Goal: Task Accomplishment & Management: Manage account settings

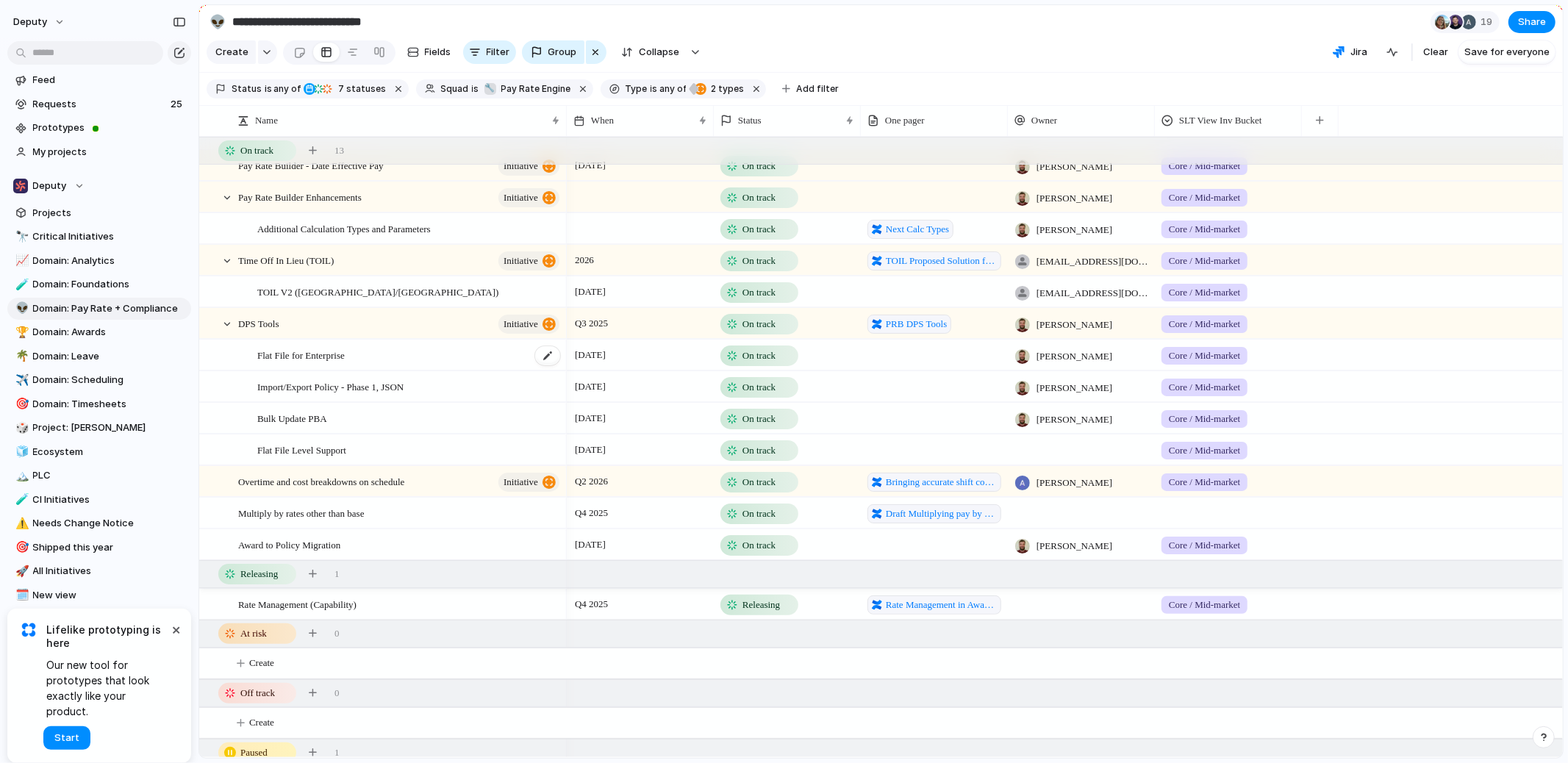
scroll to position [457, 0]
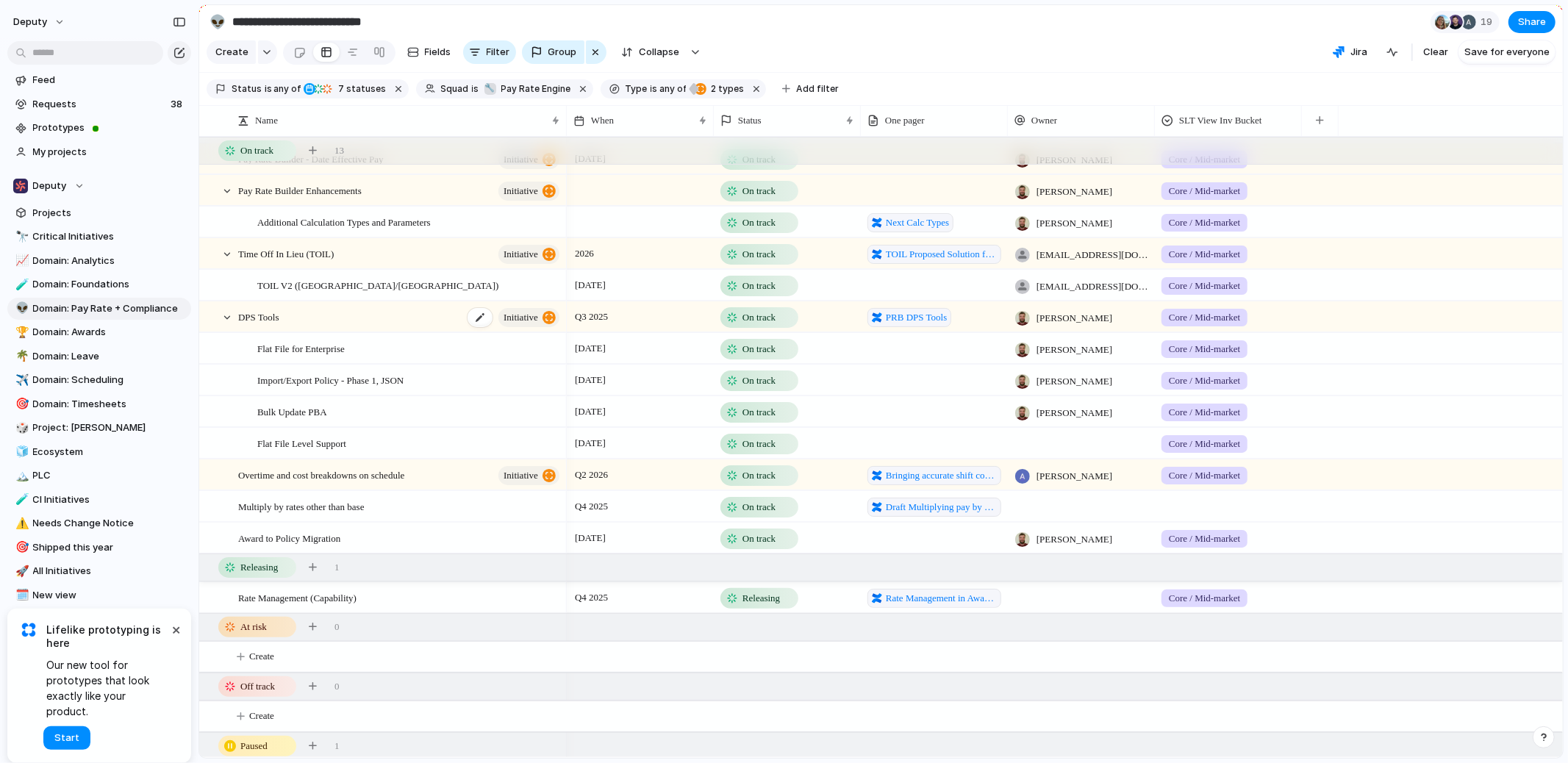
click at [453, 318] on div "DPS Tools initiative" at bounding box center [400, 317] width 323 height 30
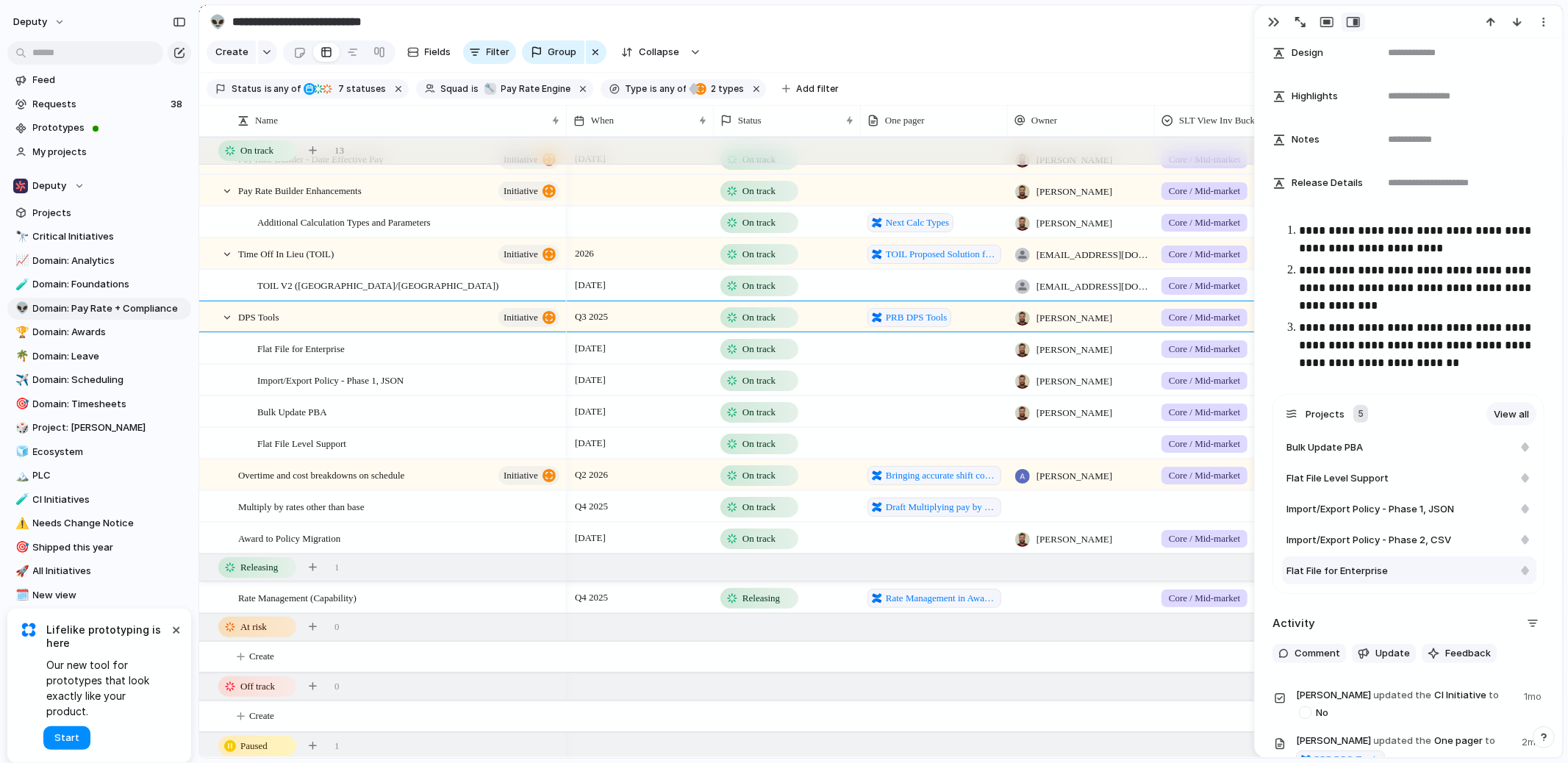
scroll to position [387, 0]
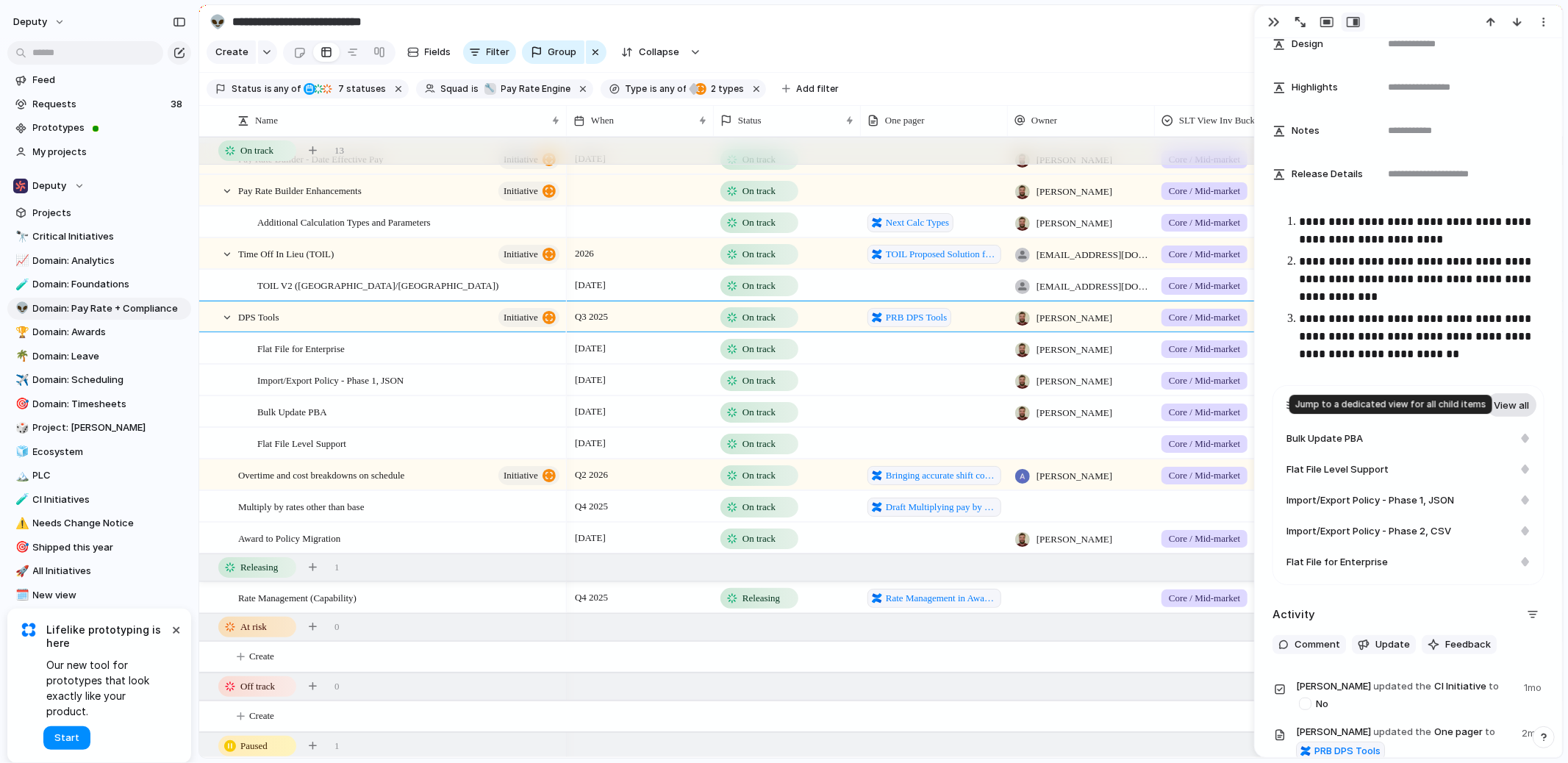
click at [1199, 402] on link "View all" at bounding box center [1511, 405] width 50 height 24
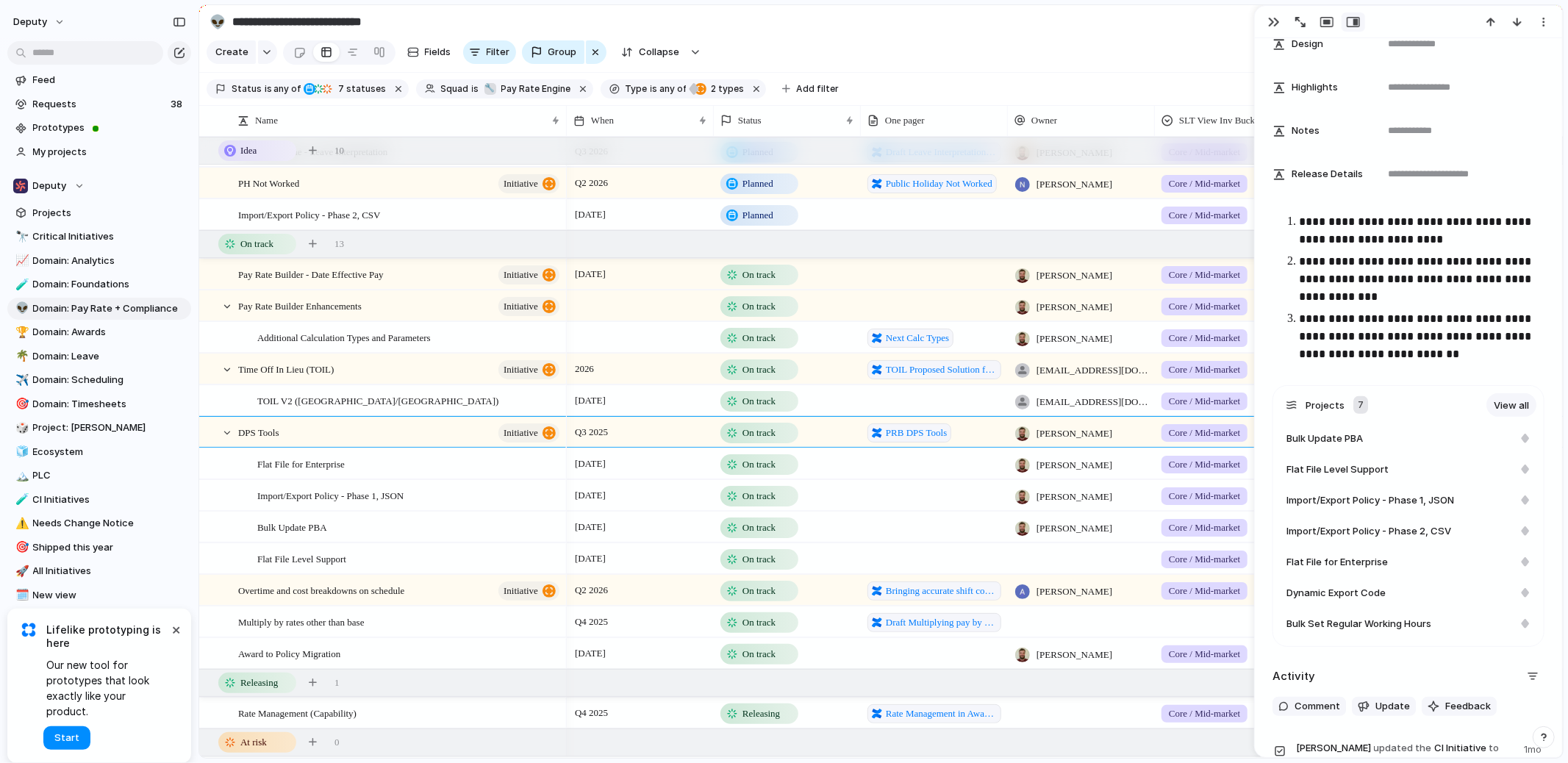
scroll to position [311, 0]
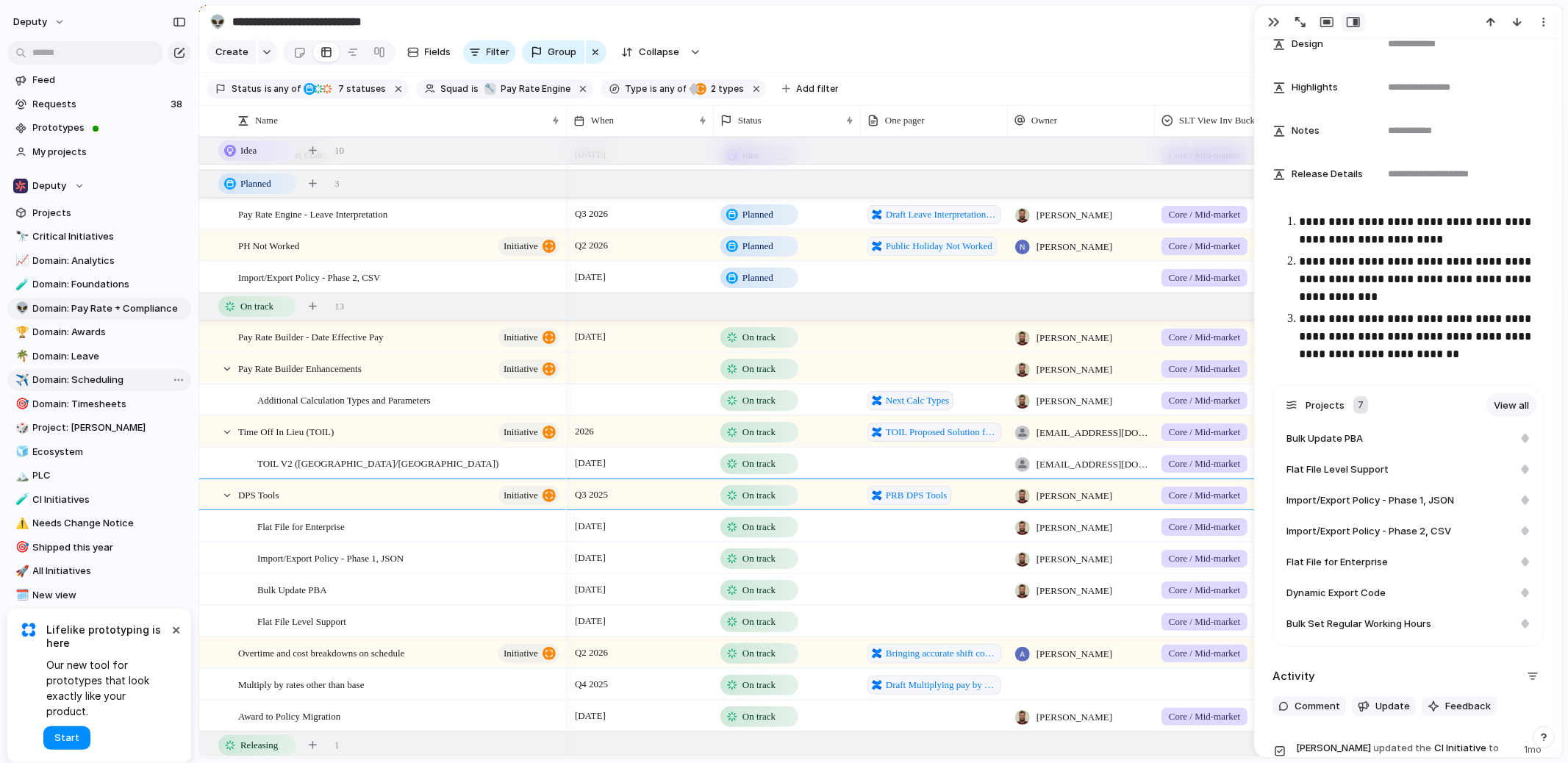
click at [110, 378] on span "Domain: Scheduling" at bounding box center [109, 380] width 153 height 15
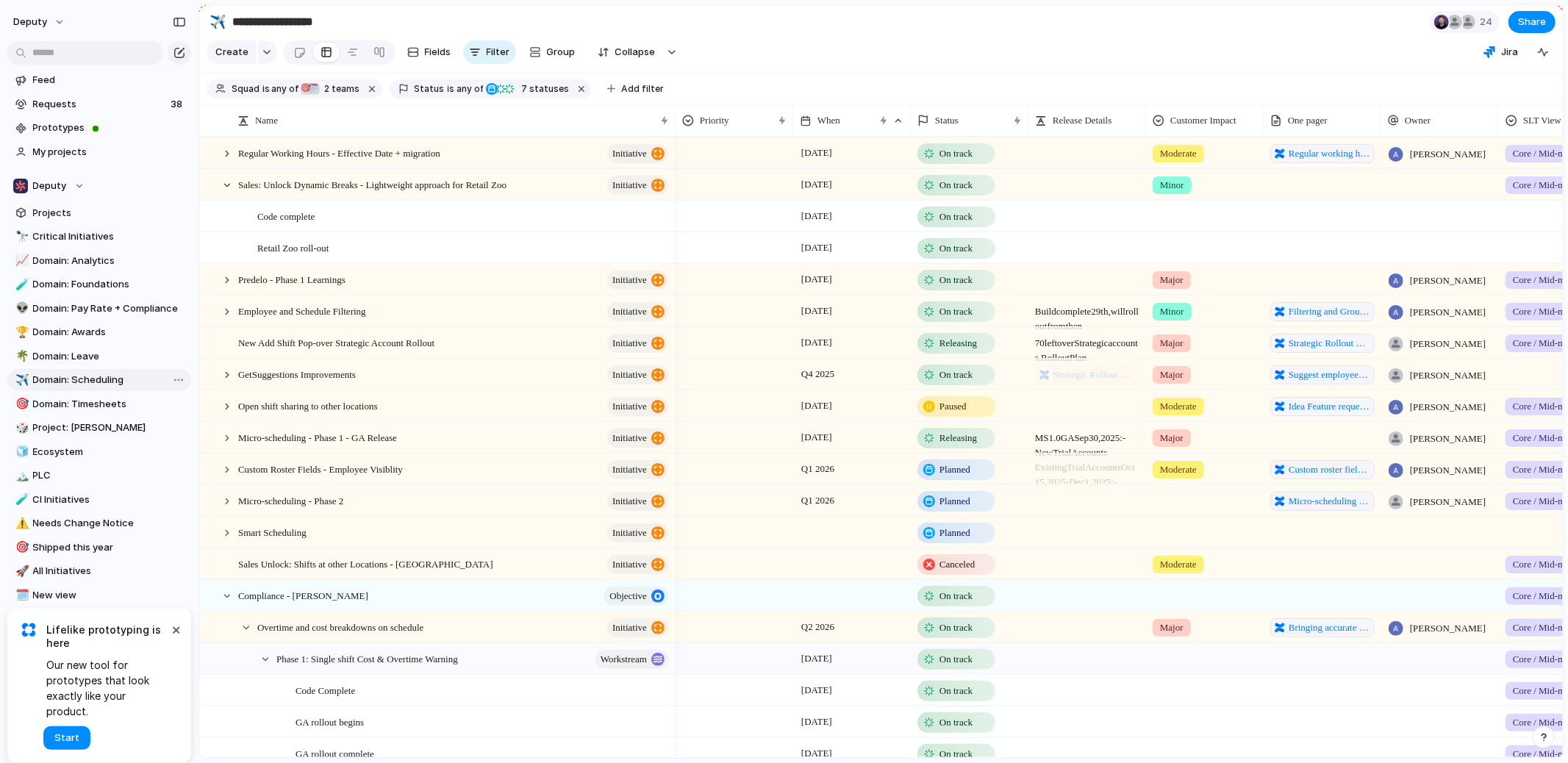
type input "**********"
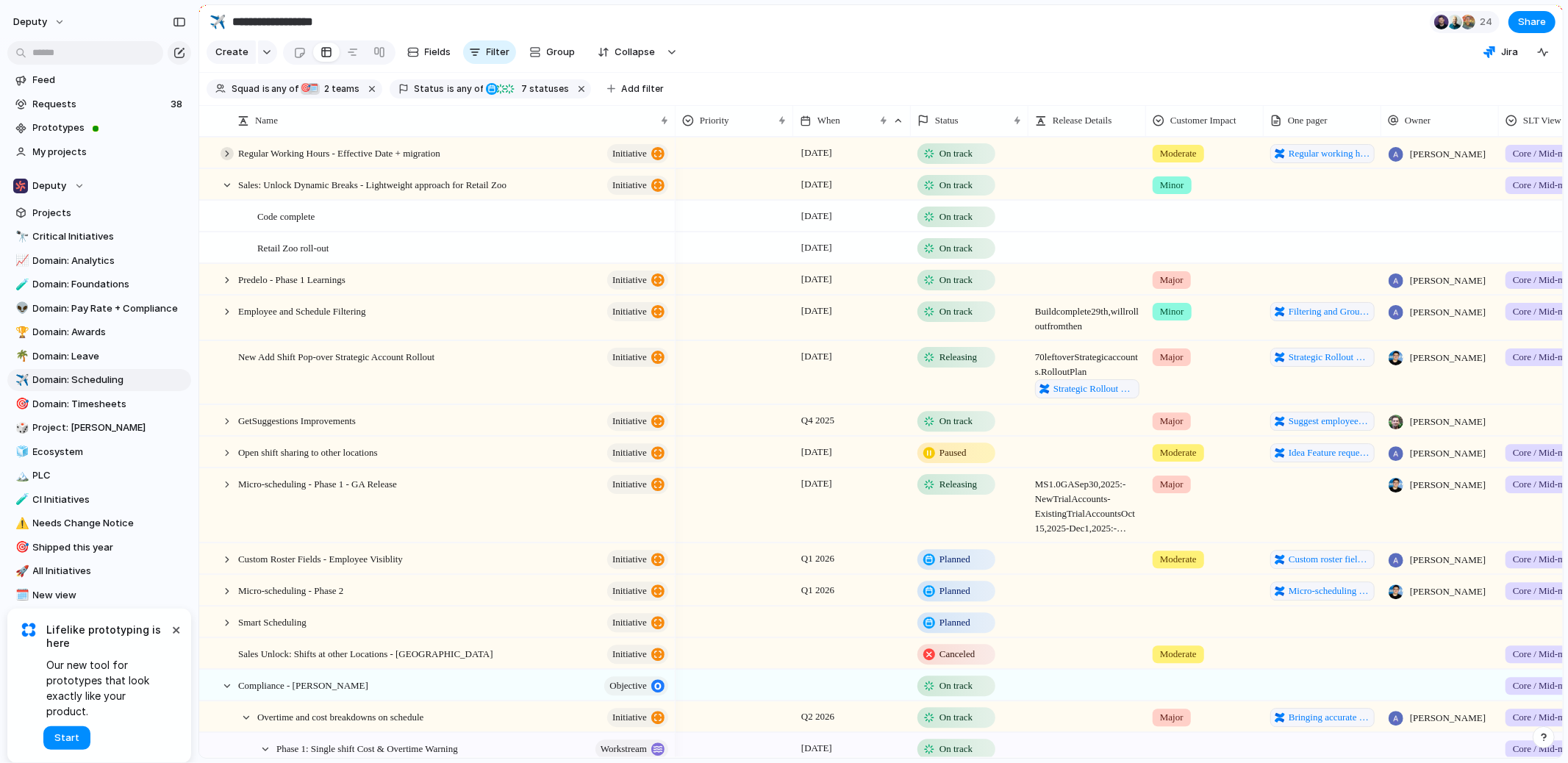
click at [227, 149] on div at bounding box center [227, 153] width 13 height 13
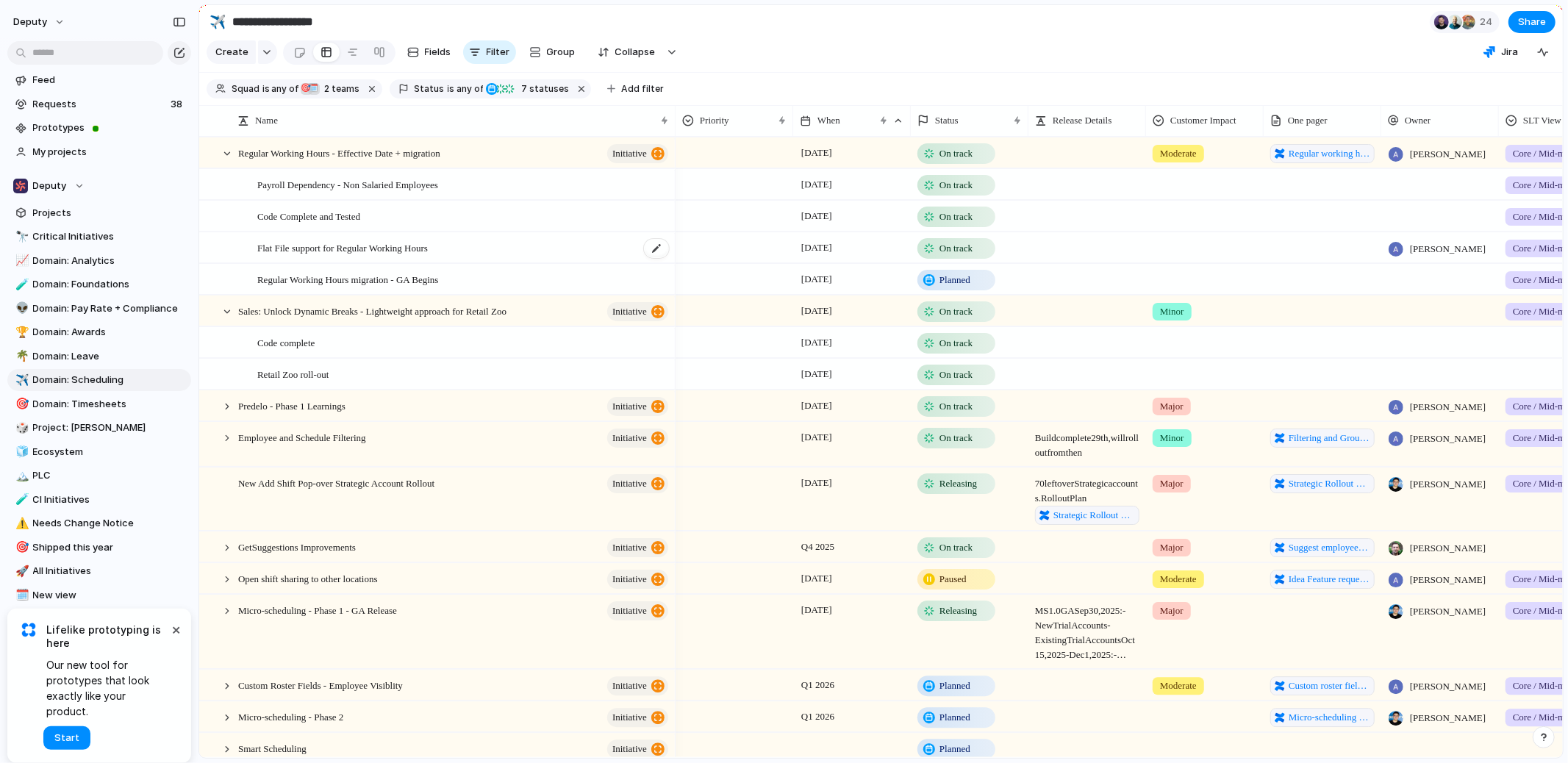
click at [325, 250] on span "Flat File support for Regular Working Hours" at bounding box center [342, 247] width 171 height 17
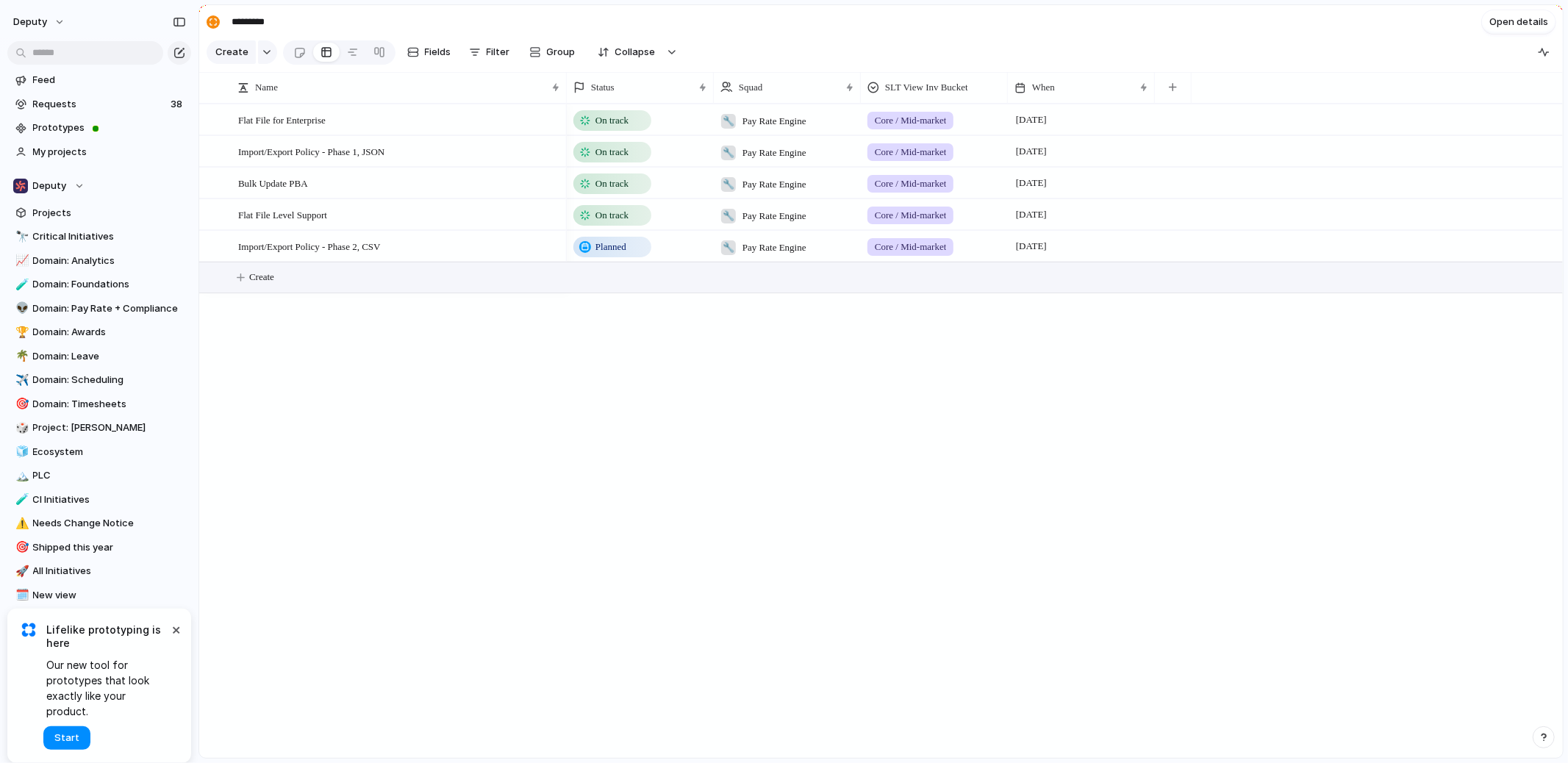
click at [262, 278] on span "Create" at bounding box center [261, 277] width 25 height 15
type textarea "**"
click at [243, 273] on button "Create" at bounding box center [899, 277] width 1371 height 30
click at [296, 275] on div at bounding box center [400, 278] width 323 height 30
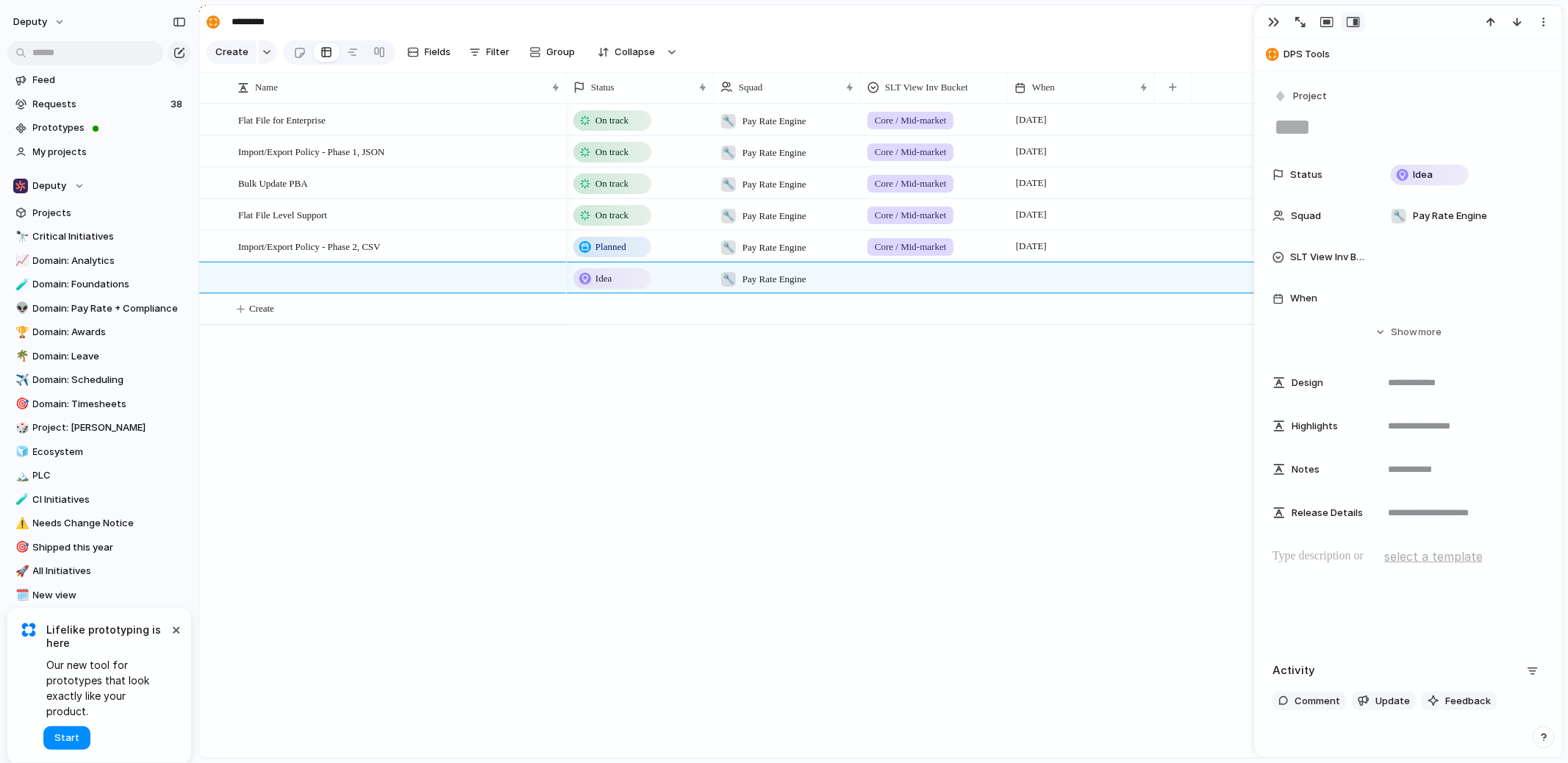
click at [1335, 130] on textarea at bounding box center [1408, 127] width 272 height 31
type textarea "**********"
click at [258, 315] on span "Create" at bounding box center [261, 308] width 25 height 15
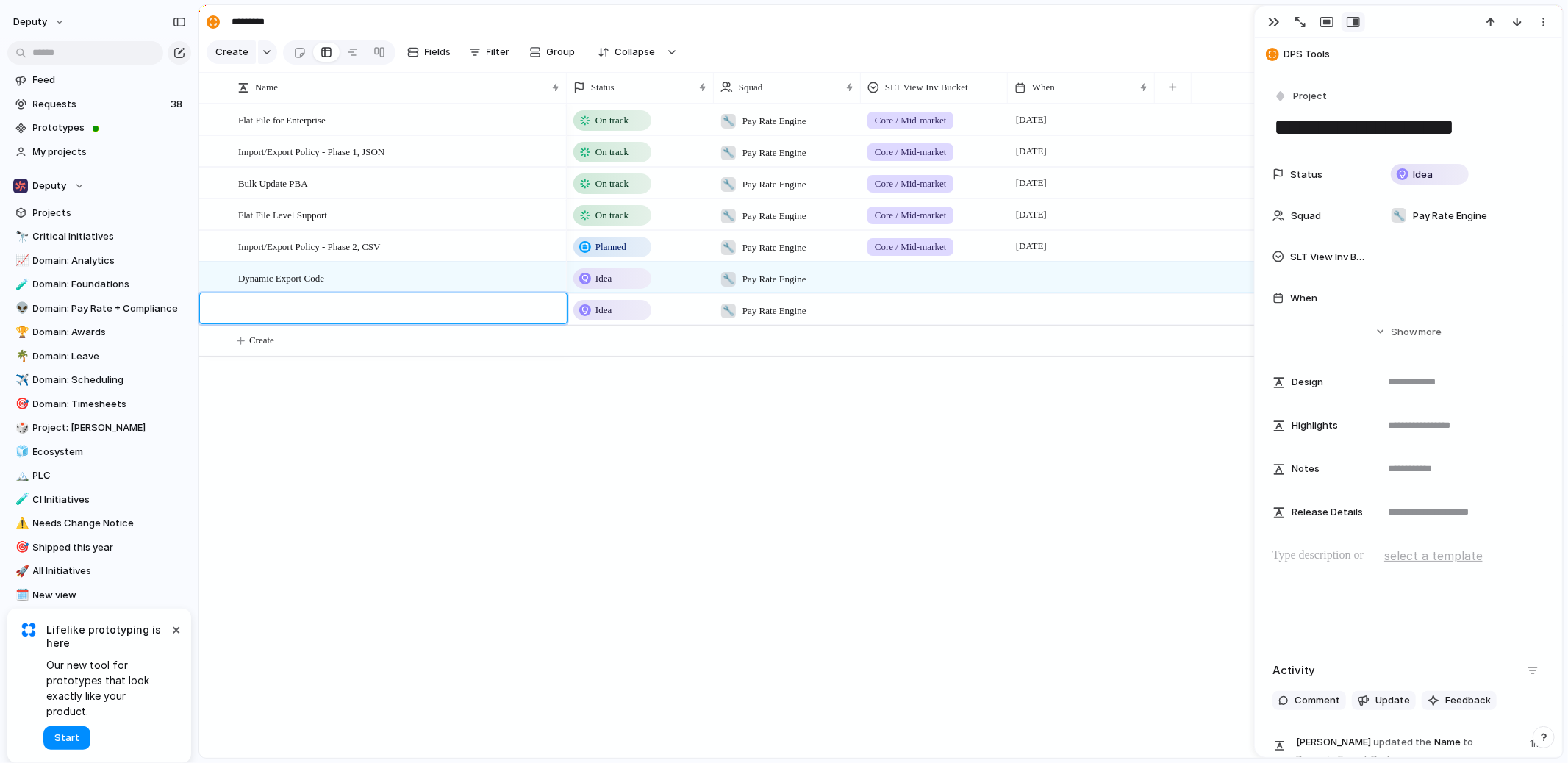
click at [466, 308] on textarea at bounding box center [397, 310] width 318 height 19
type textarea "**********"
click at [812, 315] on div "🔧 Pay Rate Engine" at bounding box center [764, 307] width 97 height 24
type input "****"
click at [808, 386] on span "Scheduling" at bounding box center [790, 393] width 52 height 15
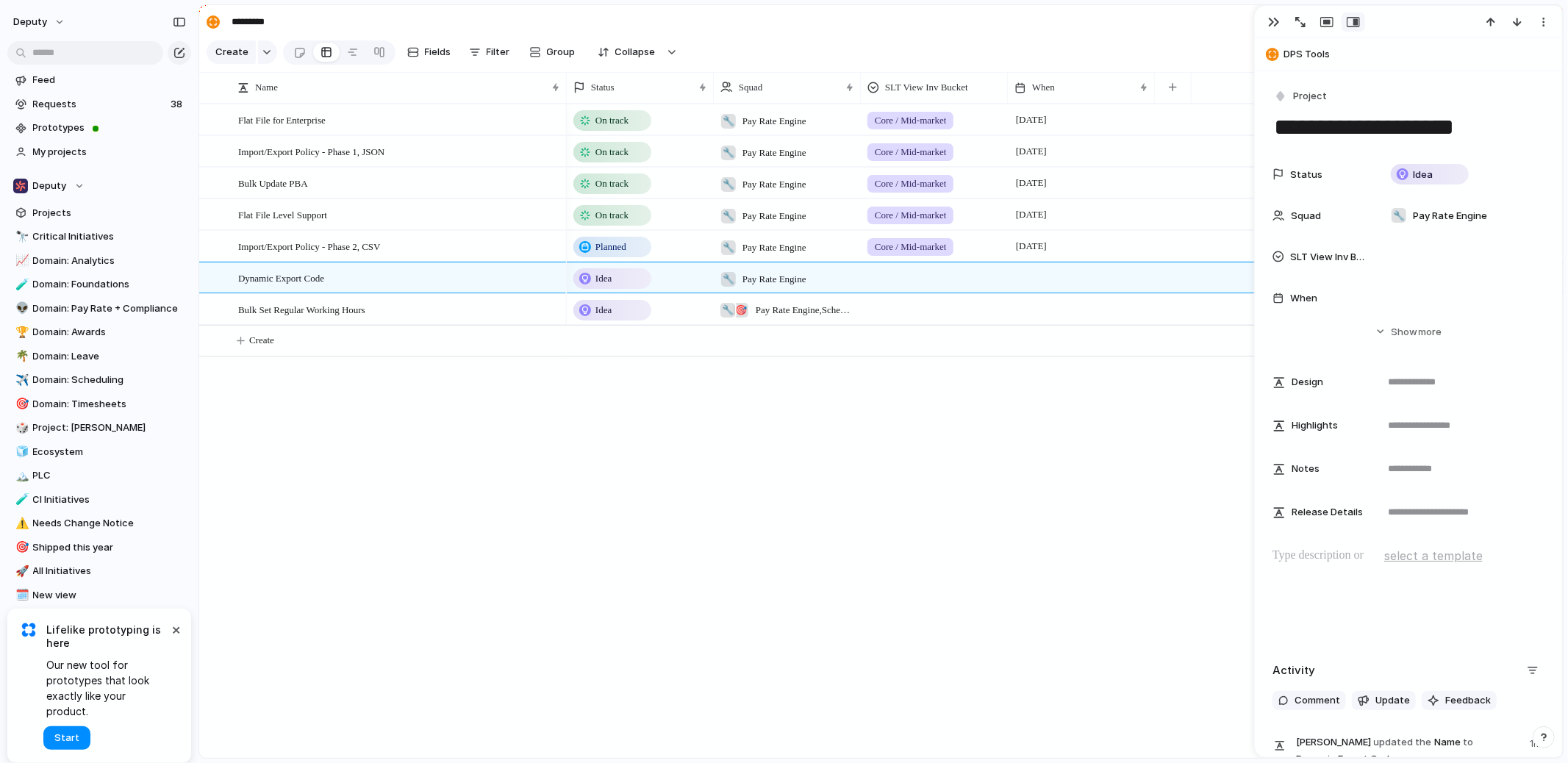
click at [783, 312] on span "Pay Rate Engine , Scheduling" at bounding box center [804, 310] width 98 height 15
type input "***"
click at [797, 370] on span "Pay Rate Engine" at bounding box center [802, 369] width 74 height 15
click at [866, 422] on div "On track 🔧 Pay Rate Engine Core / Mid-market September 2025 On track 🔧 Pay Rate…" at bounding box center [1065, 431] width 996 height 655
click at [898, 275] on div at bounding box center [935, 275] width 145 height 24
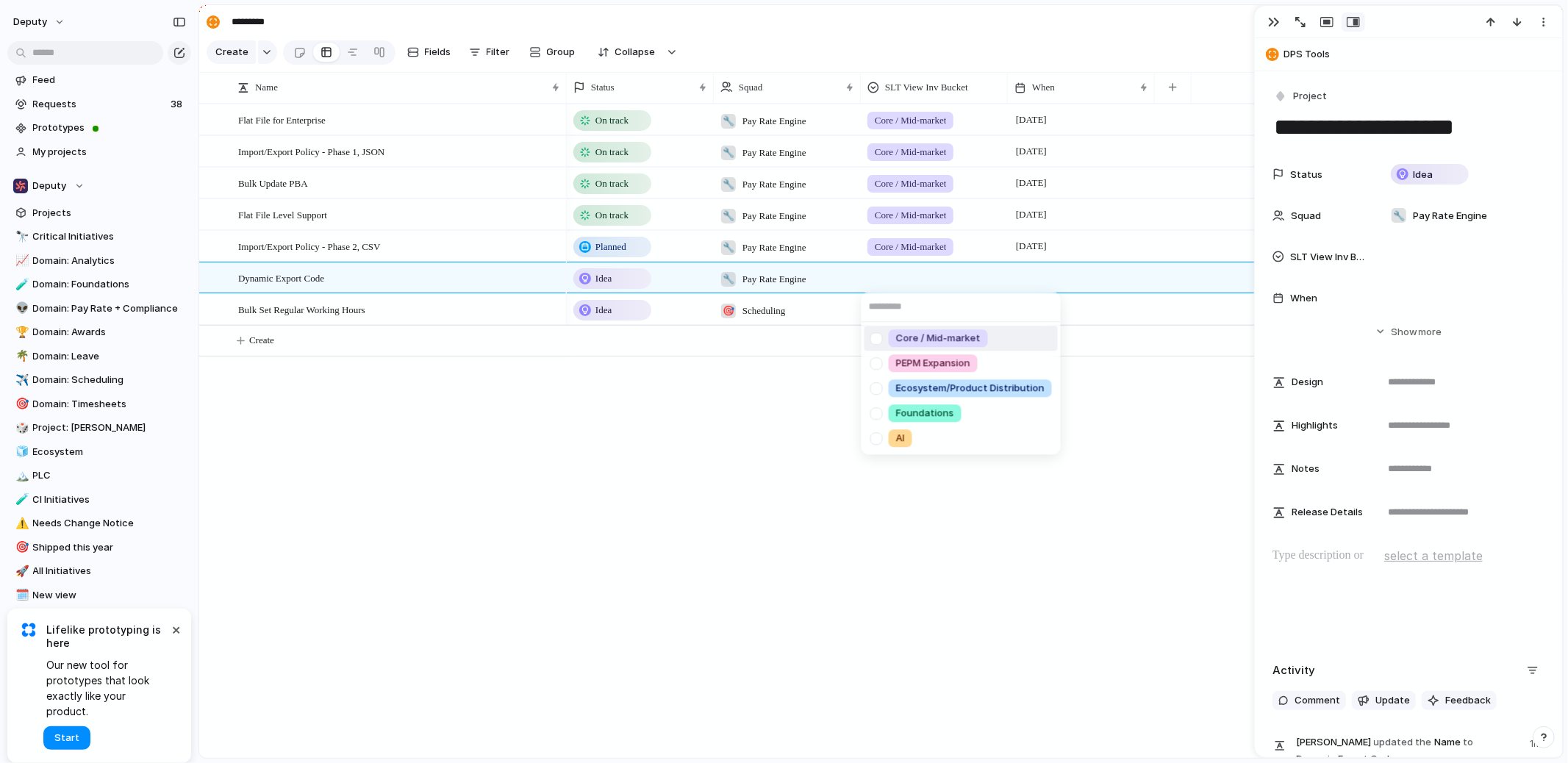
click at [917, 341] on span "Core / Mid-market" at bounding box center [938, 339] width 84 height 15
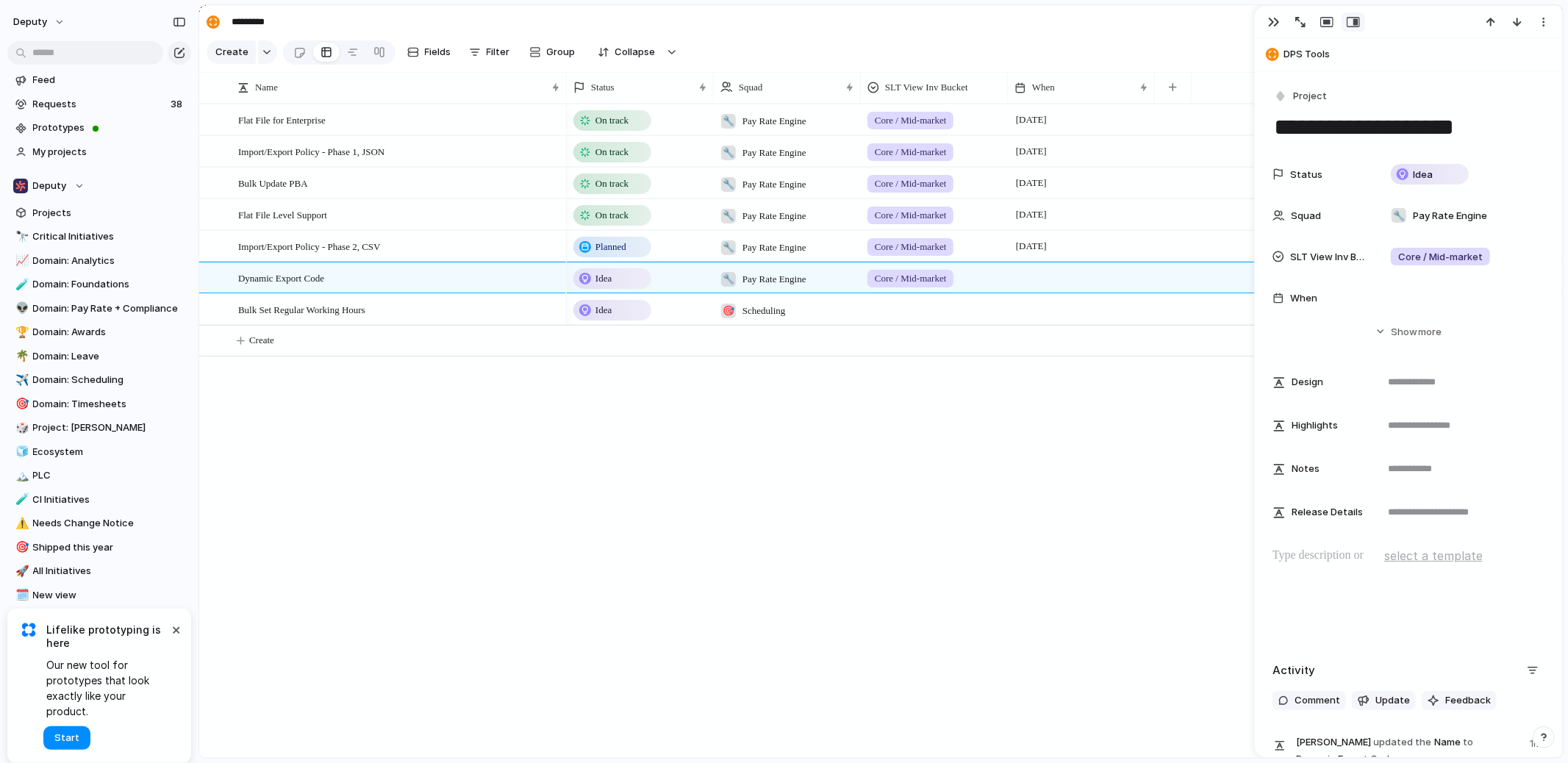
click at [927, 317] on div at bounding box center [935, 307] width 145 height 24
click at [1060, 274] on div at bounding box center [1082, 277] width 147 height 30
click at [1237, 339] on button "Go to the Next Month" at bounding box center [1229, 345] width 20 height 20
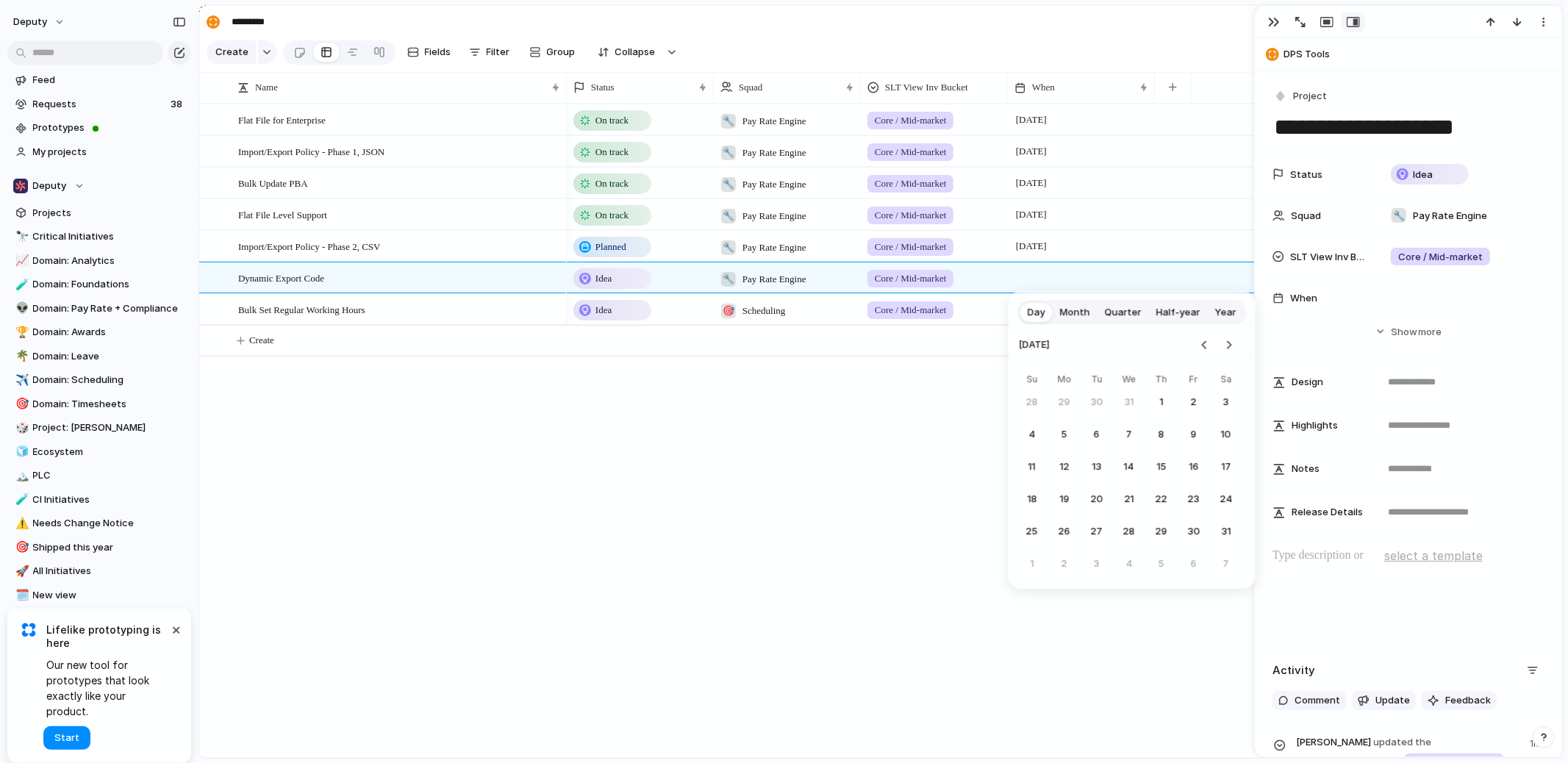
click at [1093, 316] on button "Month" at bounding box center [1075, 312] width 45 height 24
click at [1061, 375] on button "Jan" at bounding box center [1053, 374] width 73 height 36
click at [1051, 276] on span "January 2025" at bounding box center [1031, 278] width 38 height 18
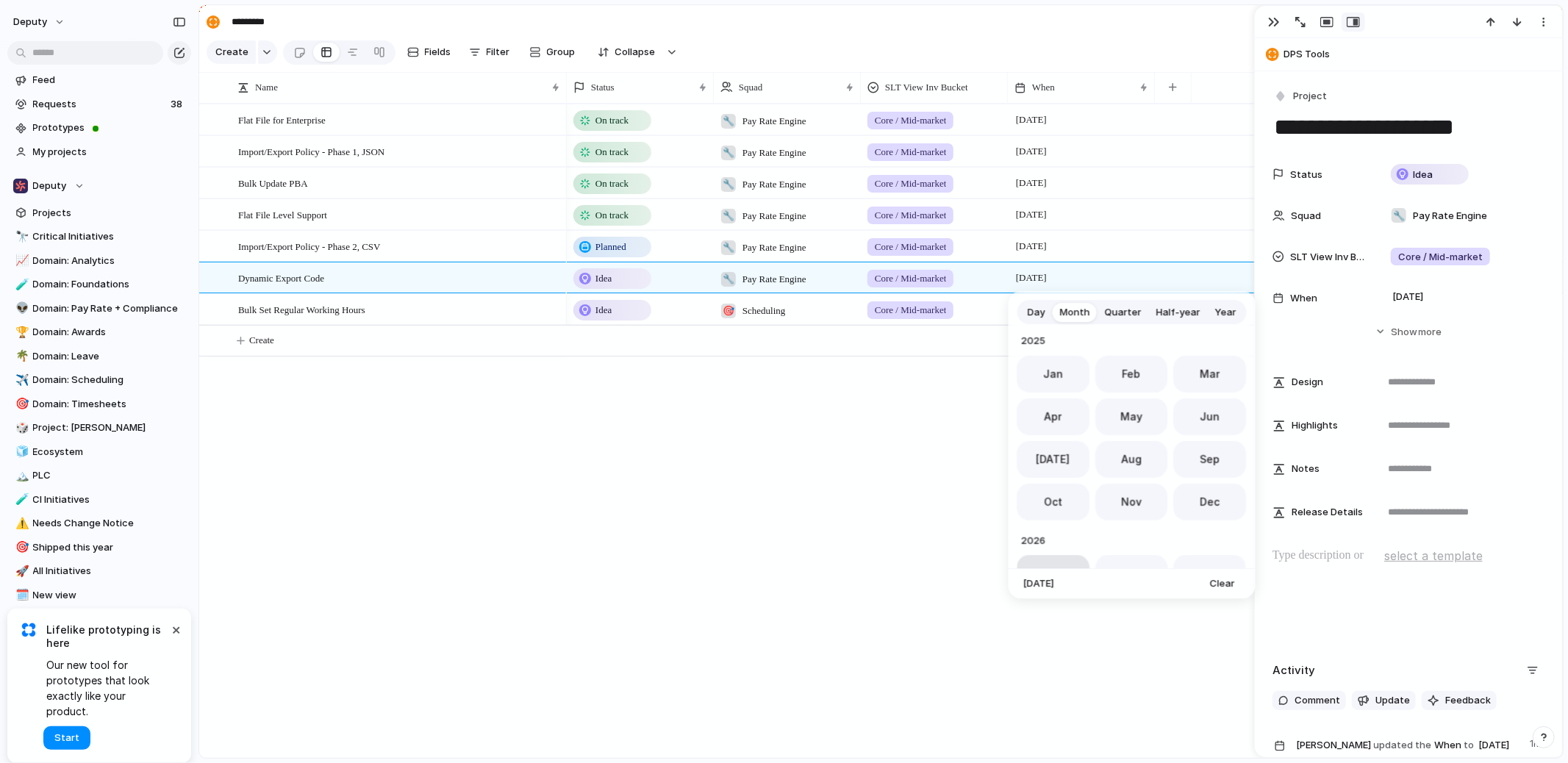
click at [1069, 559] on button "Jan" at bounding box center [1053, 573] width 73 height 36
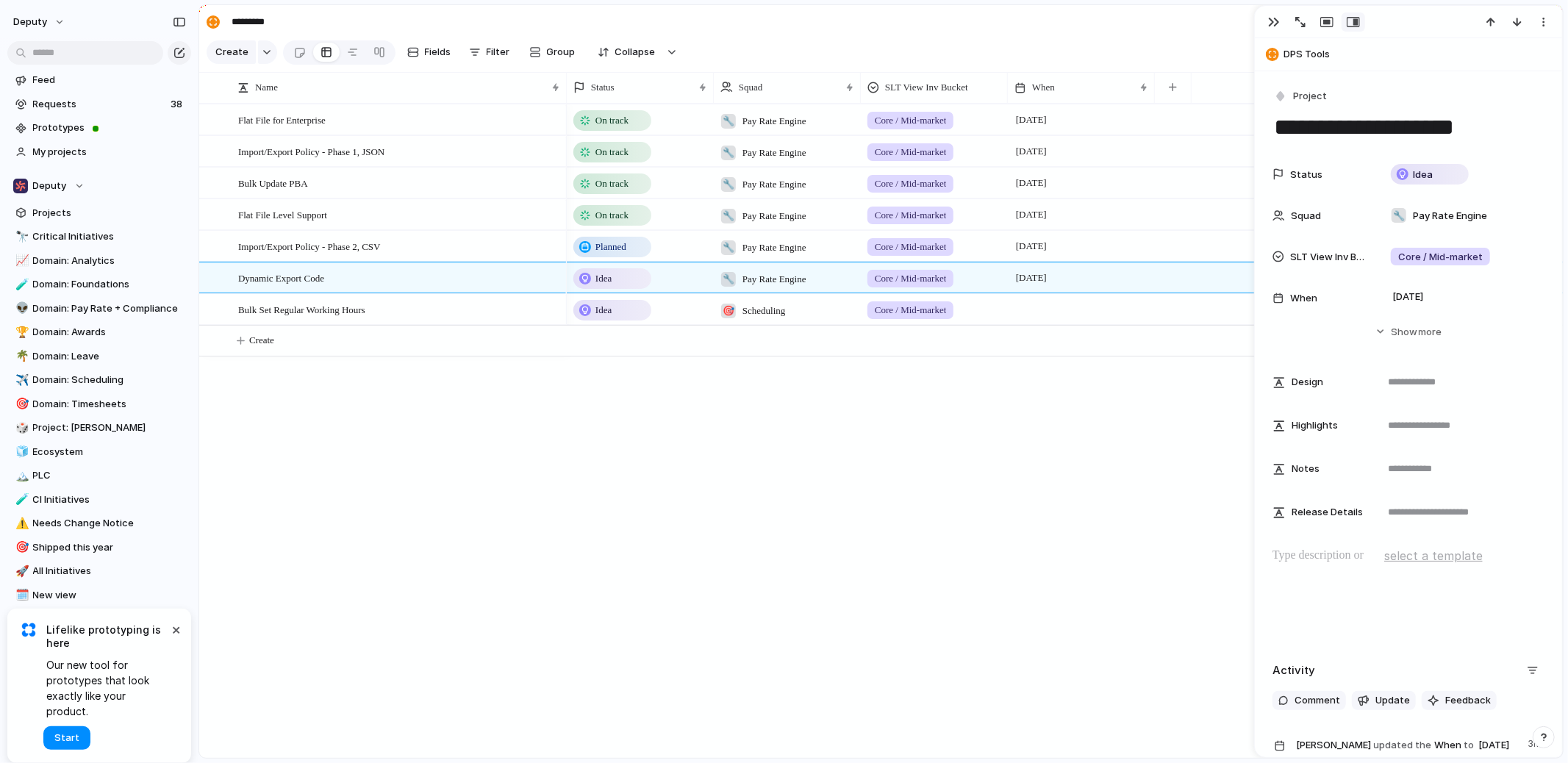
click at [1052, 304] on div at bounding box center [1082, 309] width 147 height 30
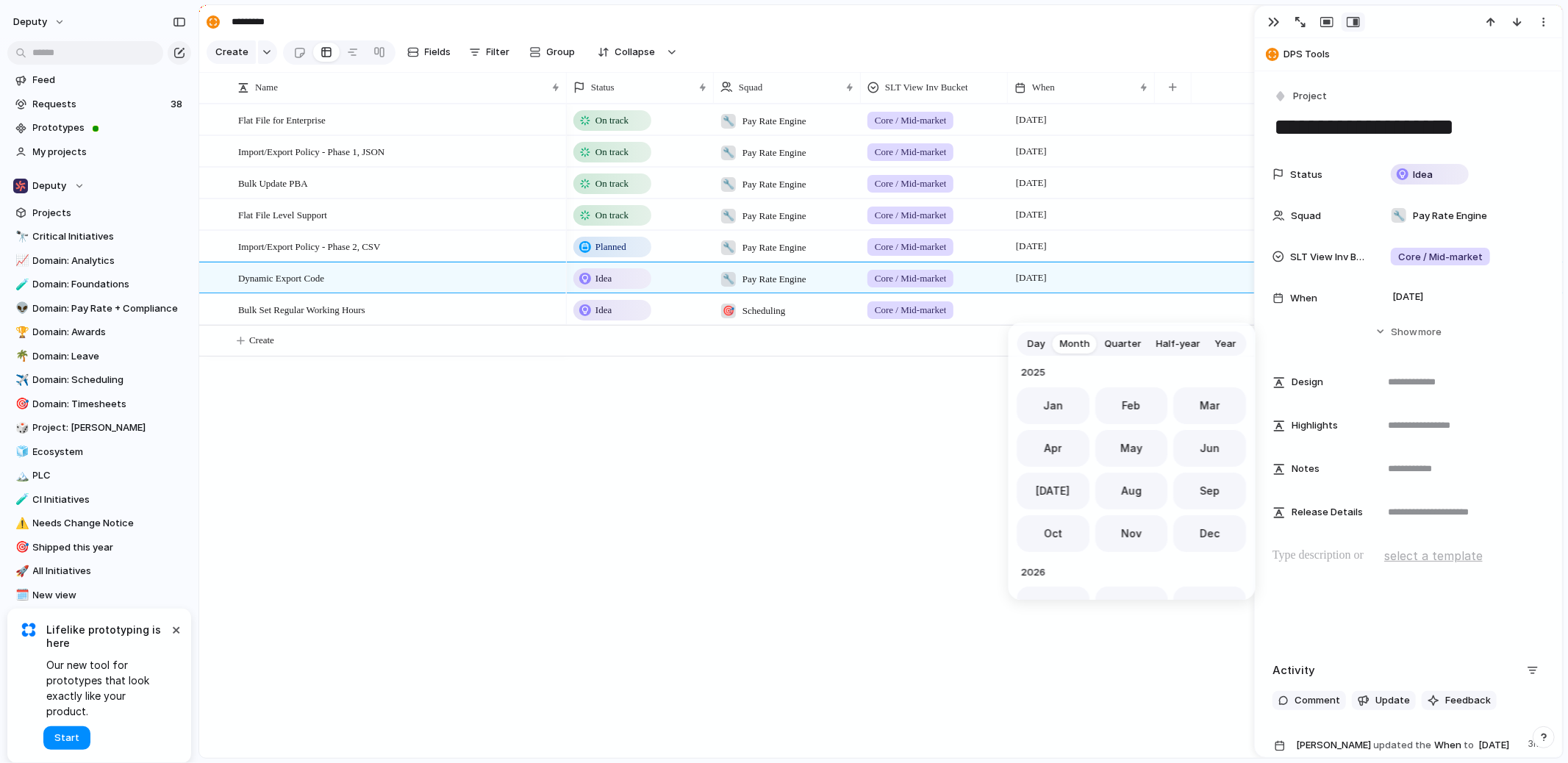
click at [1037, 345] on span "Day" at bounding box center [1036, 344] width 18 height 15
click at [1159, 499] on button "16" at bounding box center [1161, 499] width 27 height 27
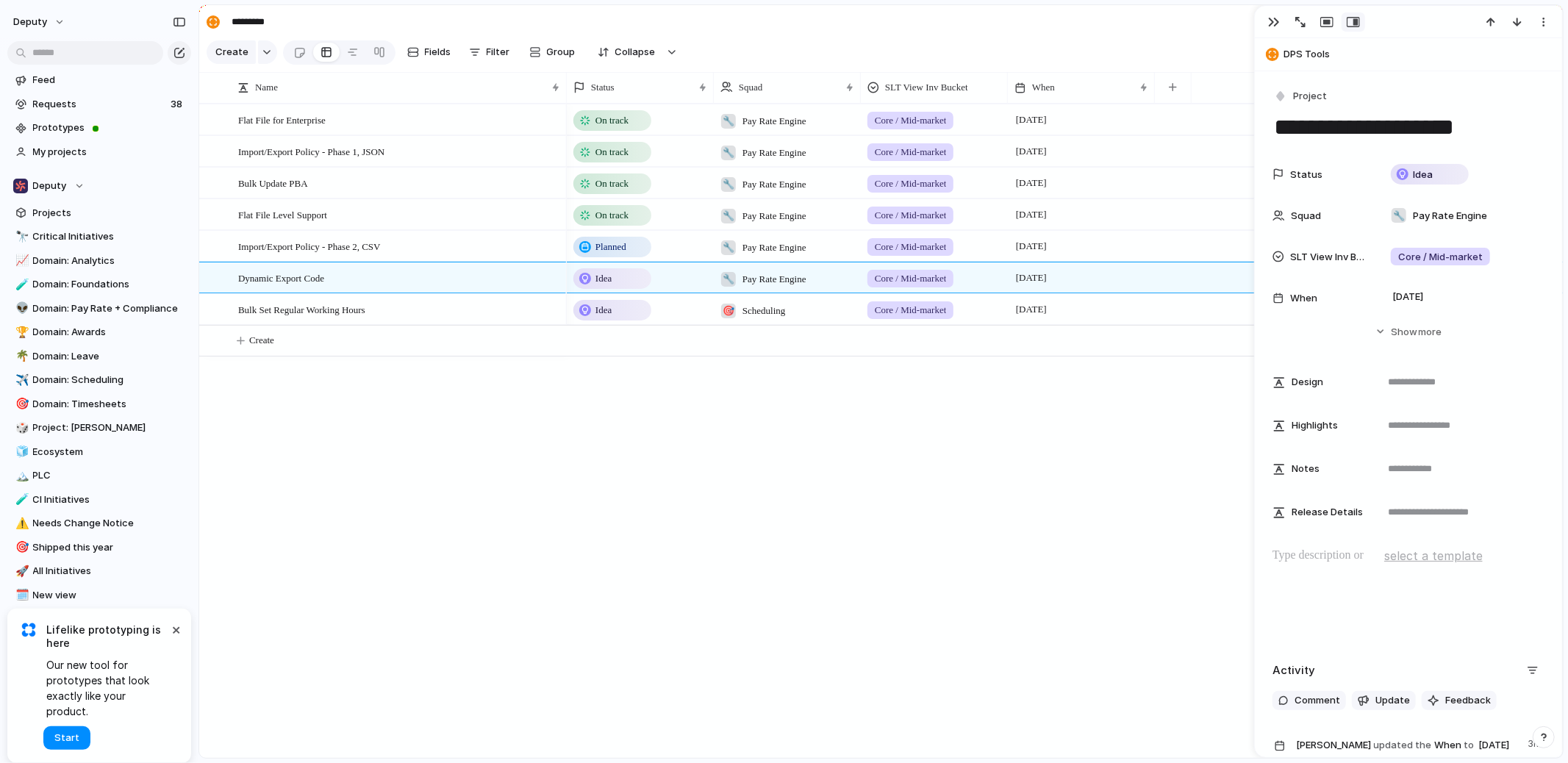
click at [1137, 503] on div "On track 🔧 Pay Rate Engine Core / Mid-market September 2025 On track 🔧 Pay Rate…" at bounding box center [1065, 431] width 996 height 655
click at [628, 114] on span "On track" at bounding box center [611, 121] width 33 height 15
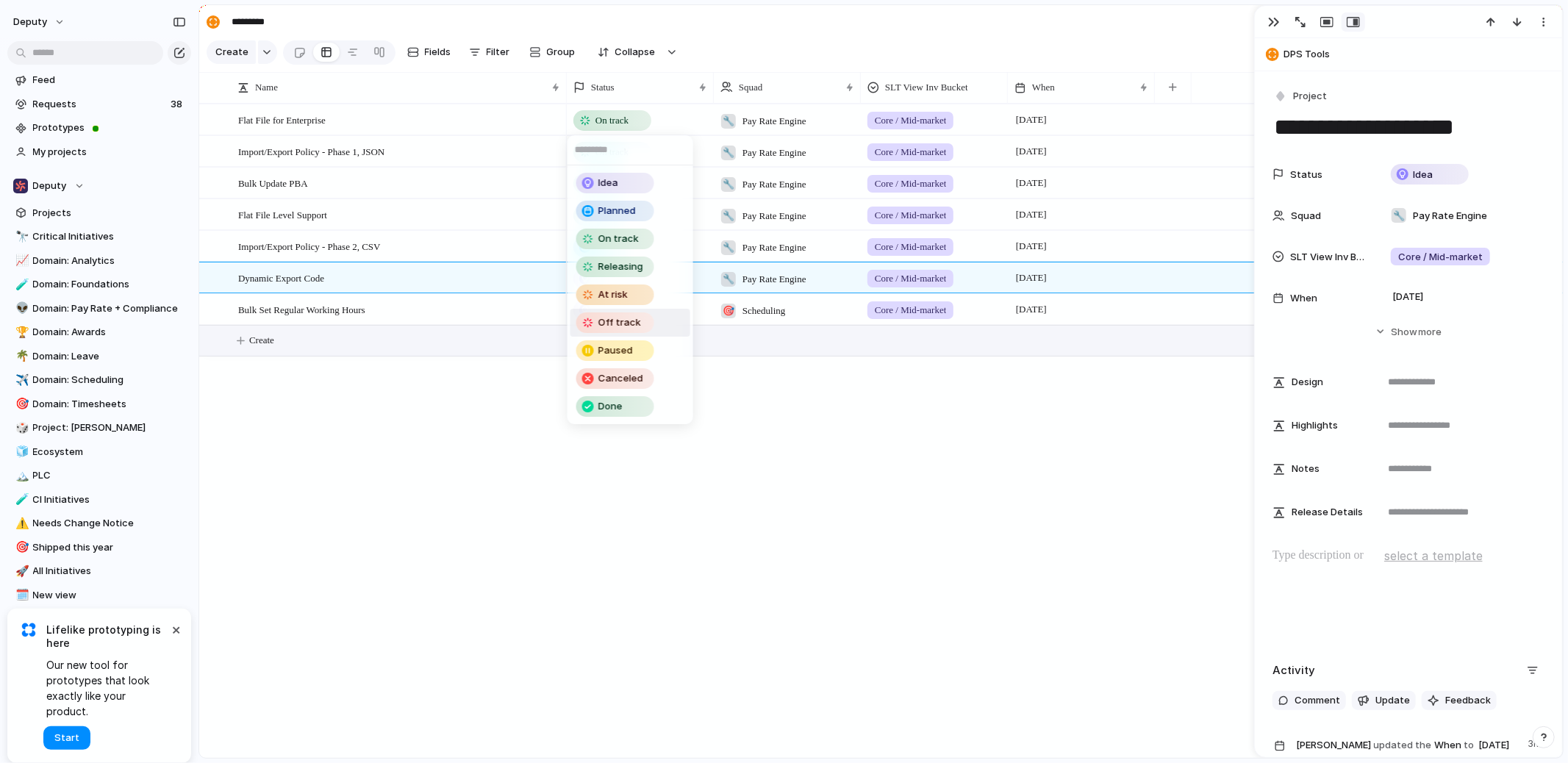
click at [659, 317] on div "Off track" at bounding box center [618, 323] width 84 height 20
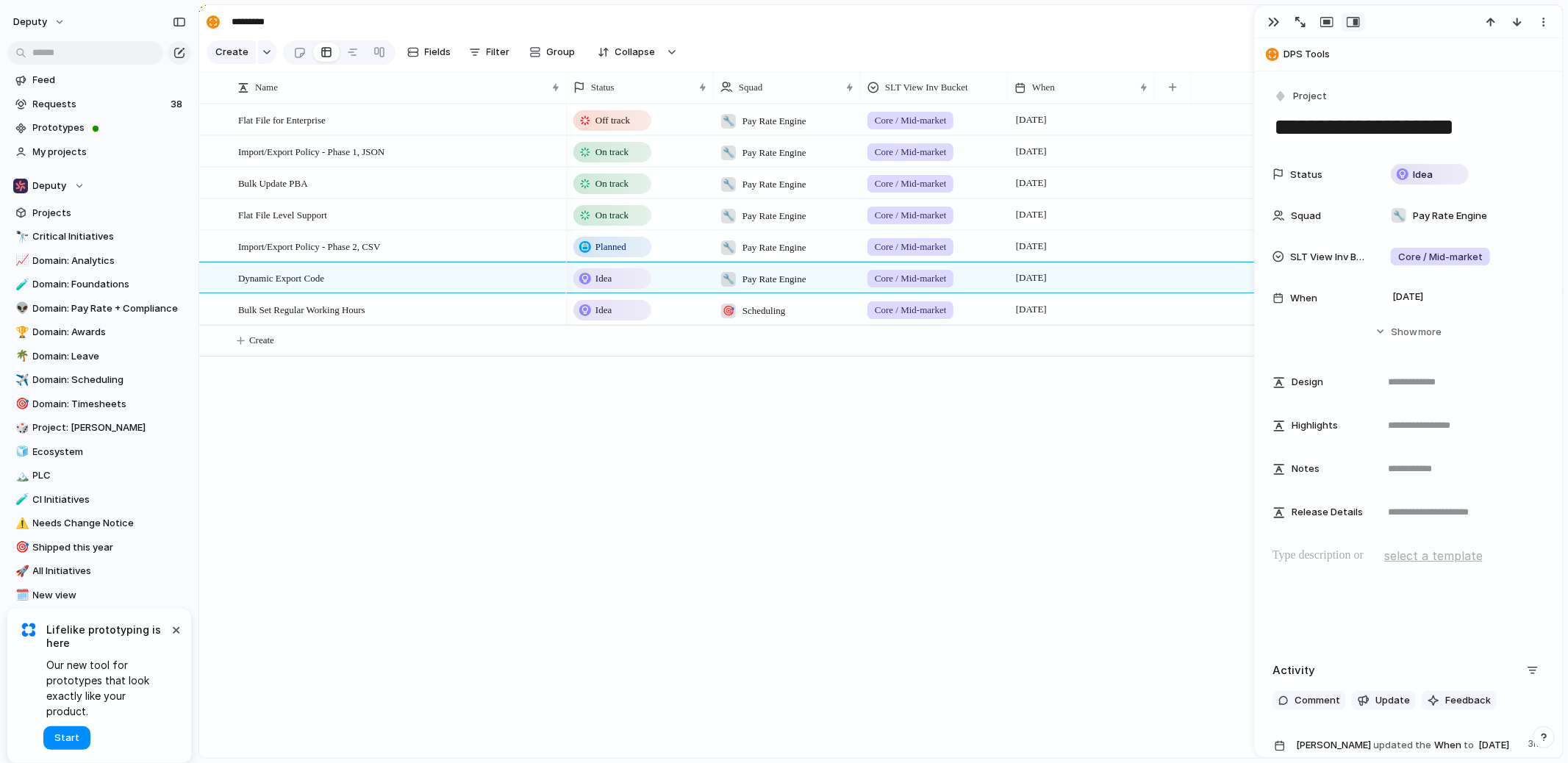
click at [714, 415] on div "Off track 🔧 Pay Rate Engine Core / Mid-market September 2025 On track 🔧 Pay Rat…" at bounding box center [1065, 431] width 996 height 655
click at [591, 282] on div "Idea" at bounding box center [612, 279] width 75 height 18
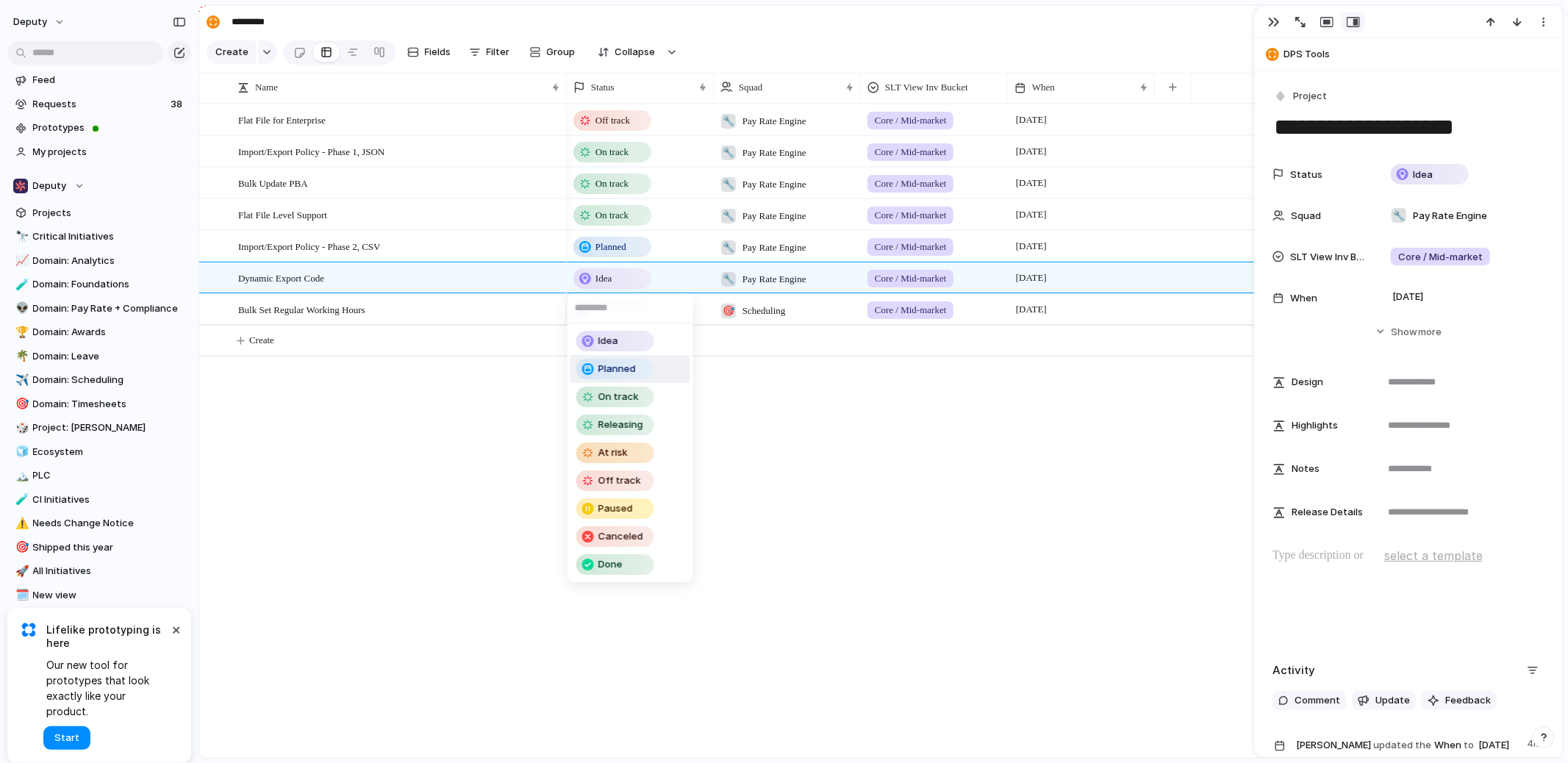
click at [619, 359] on div "Planned" at bounding box center [616, 369] width 78 height 20
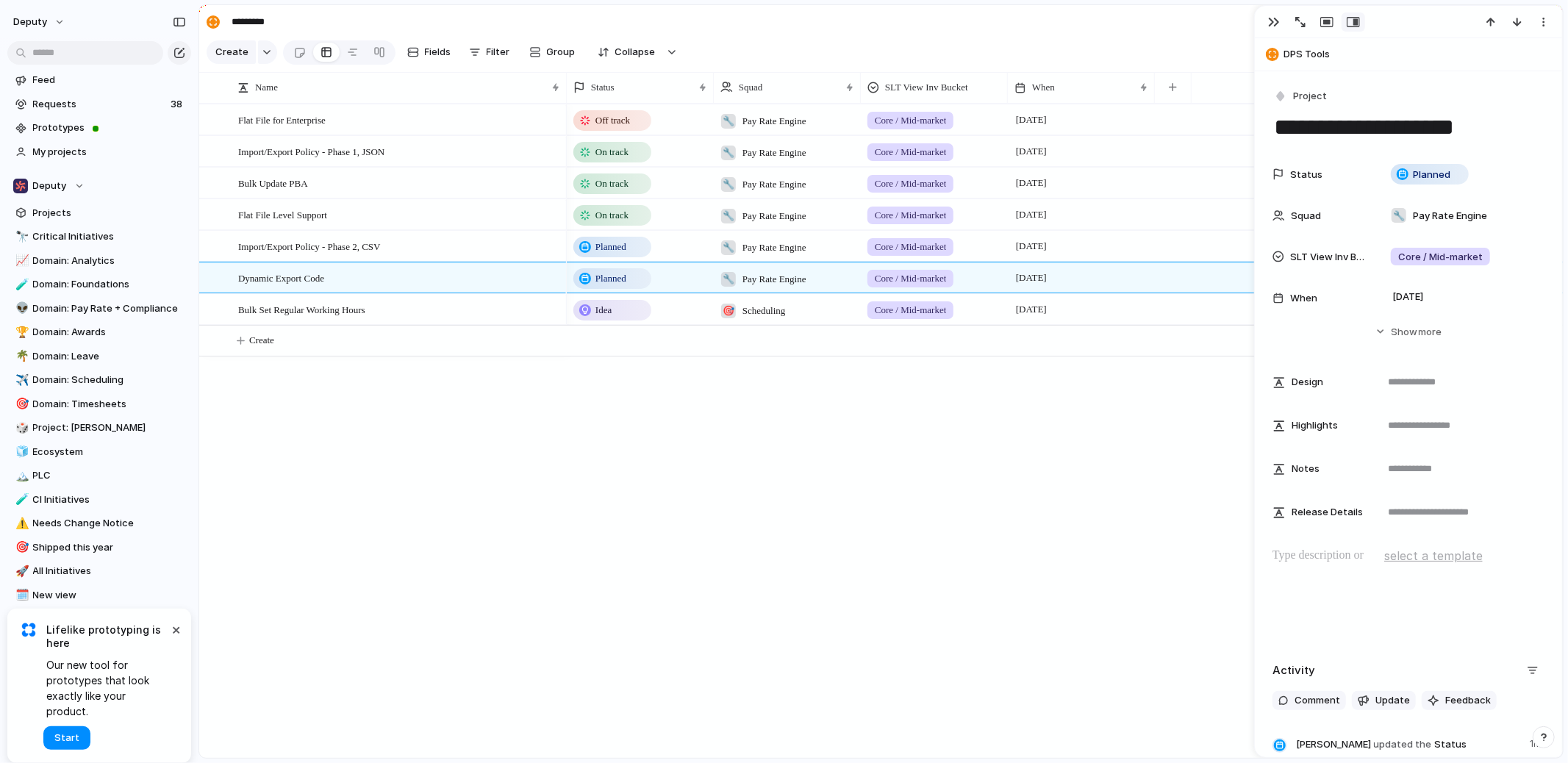
click at [618, 305] on div "Idea" at bounding box center [612, 310] width 75 height 18
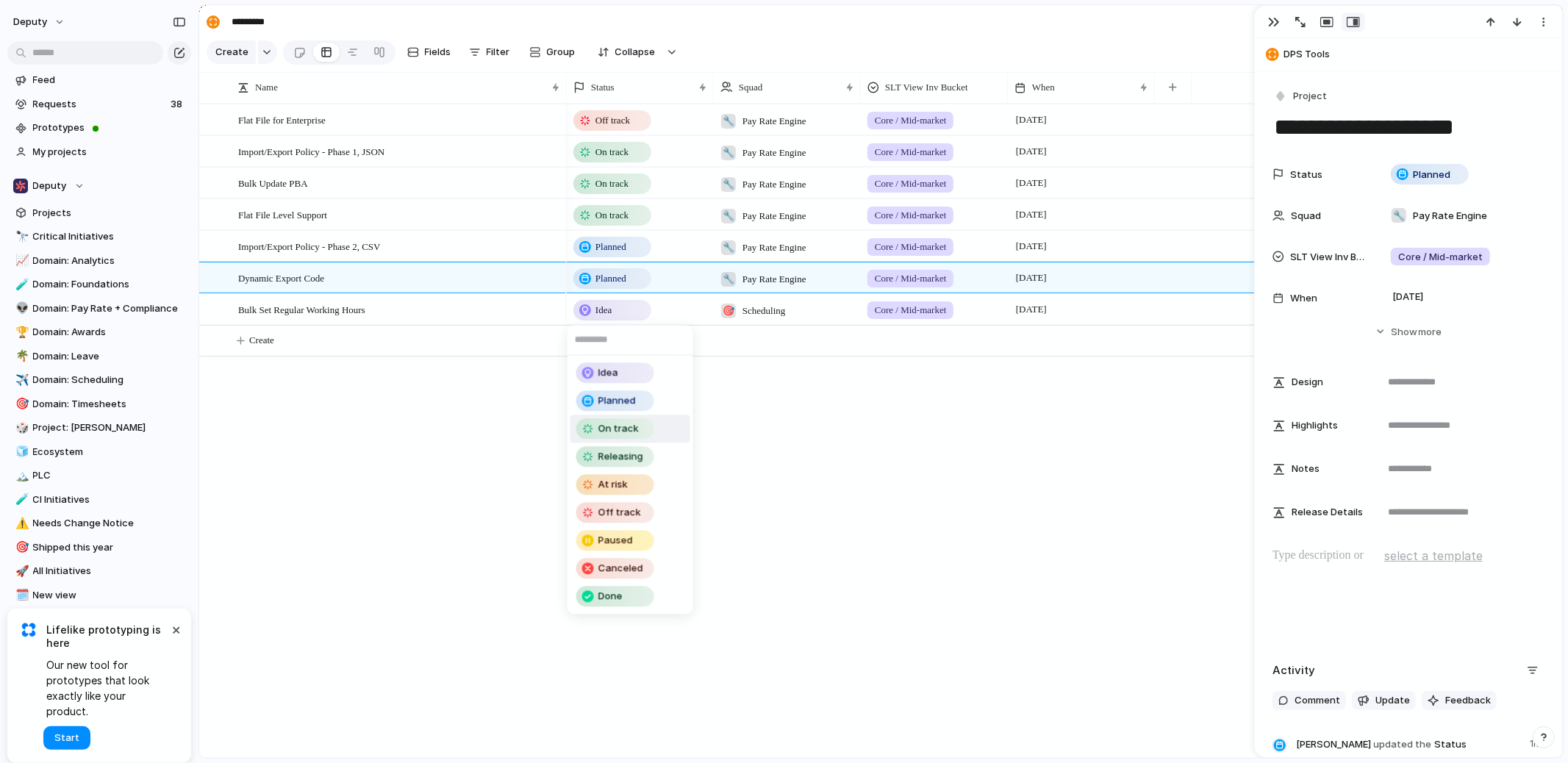
click at [632, 421] on div "On track" at bounding box center [615, 429] width 75 height 18
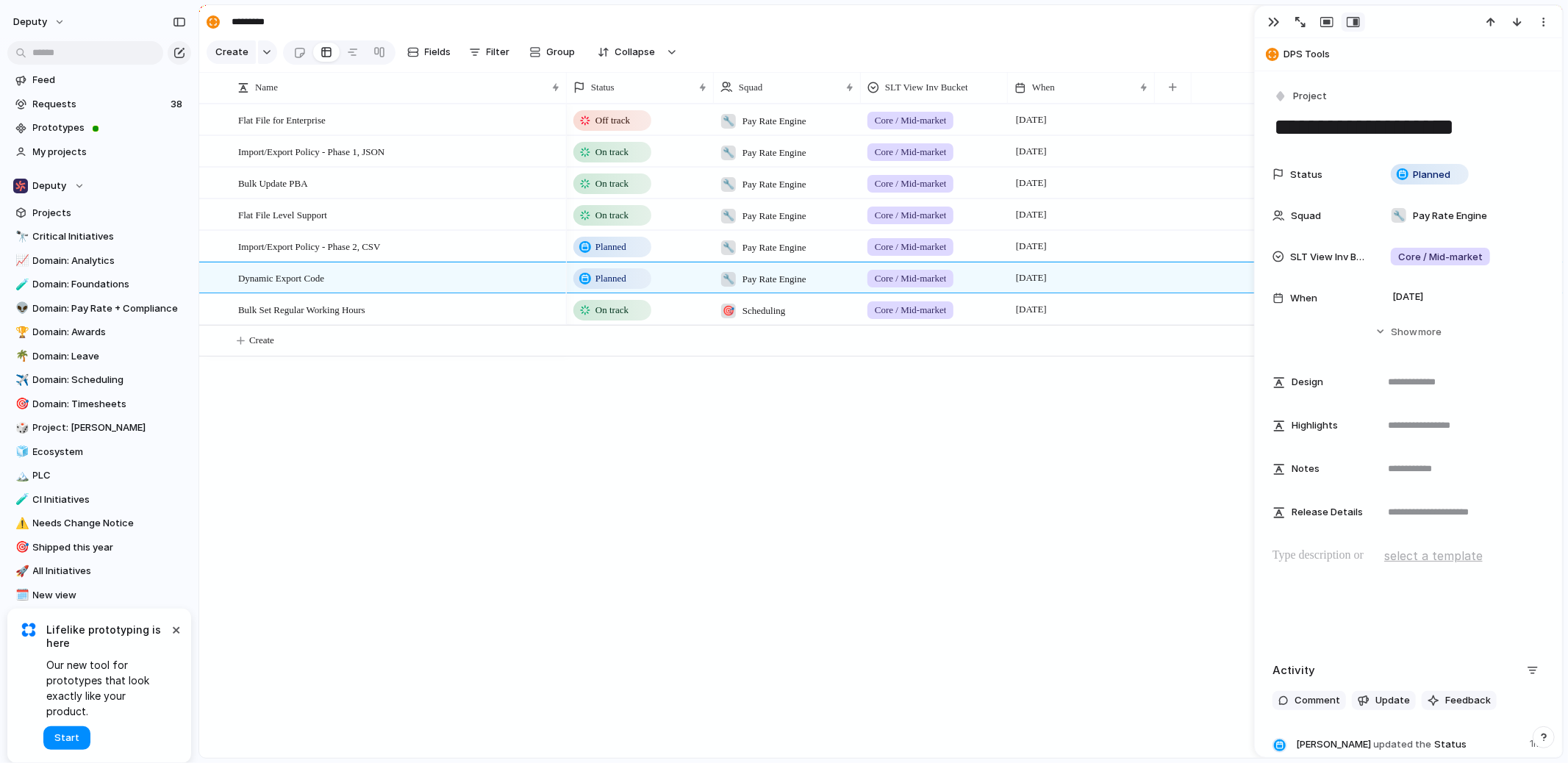
click at [671, 512] on div "Off track 🔧 Pay Rate Engine Core / Mid-market September 2025 On track 🔧 Pay Rat…" at bounding box center [1065, 431] width 996 height 655
